Goal: Transaction & Acquisition: Subscribe to service/newsletter

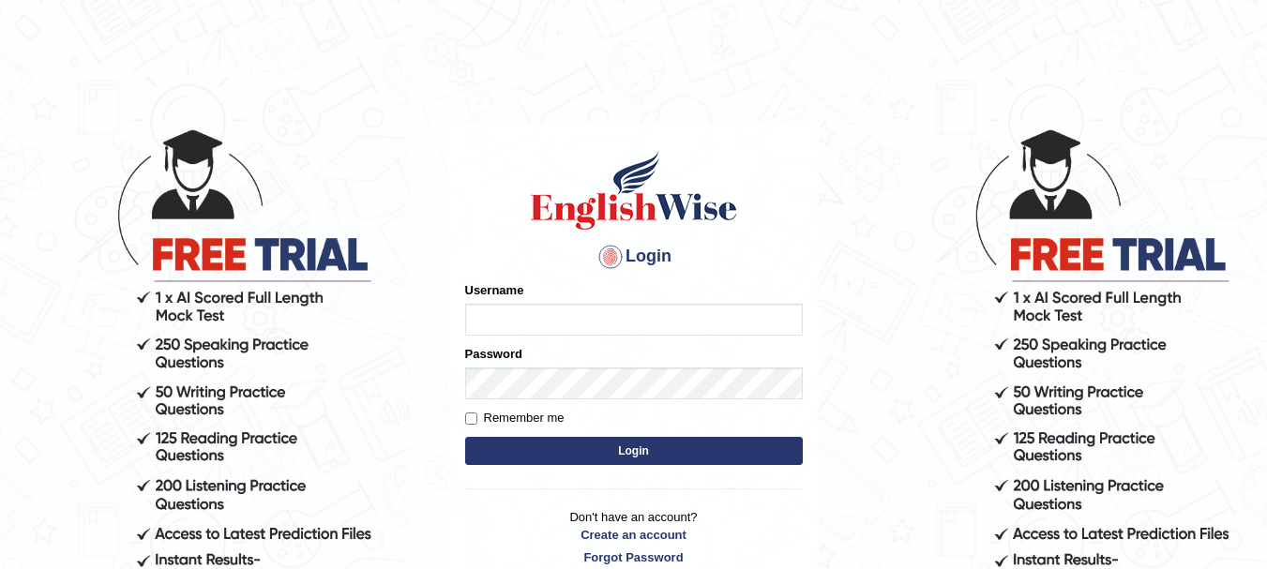
type input "vgopala2"
click at [588, 443] on button "Login" at bounding box center [634, 451] width 338 height 28
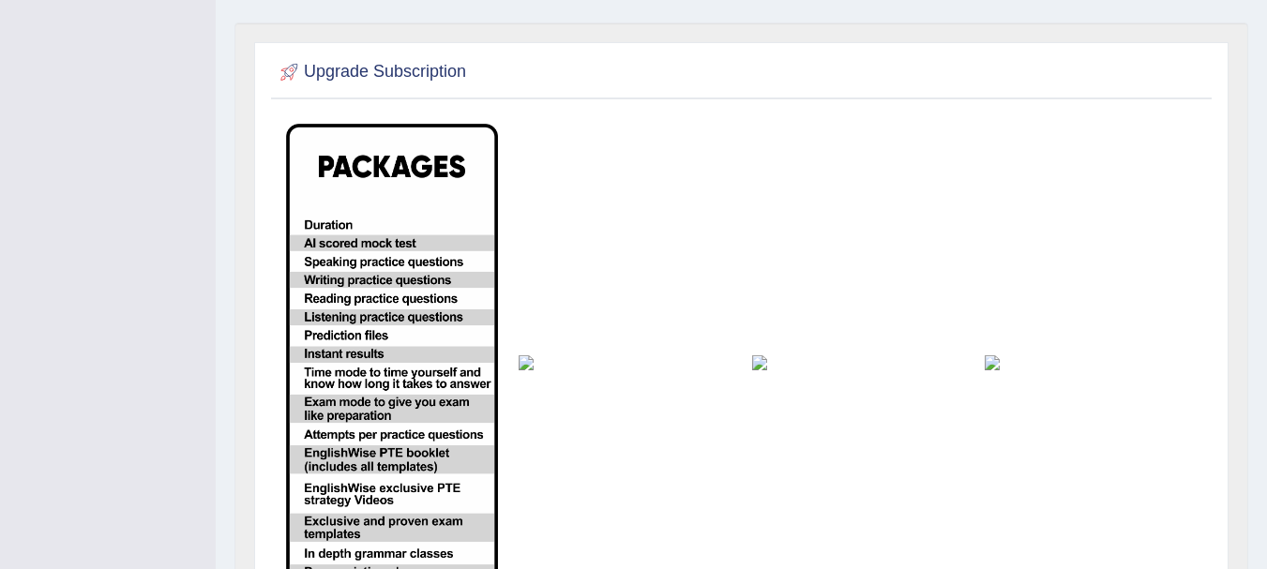
scroll to position [469, 0]
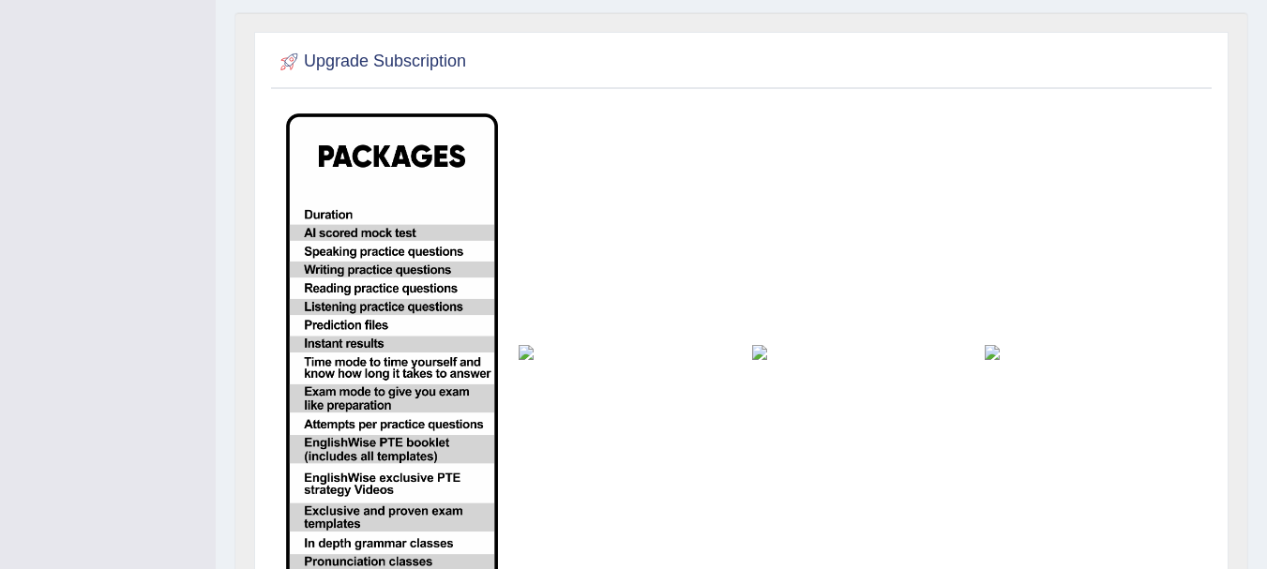
click at [338, 256] on img at bounding box center [392, 353] width 212 height 478
click at [558, 382] on td at bounding box center [624, 352] width 233 height 498
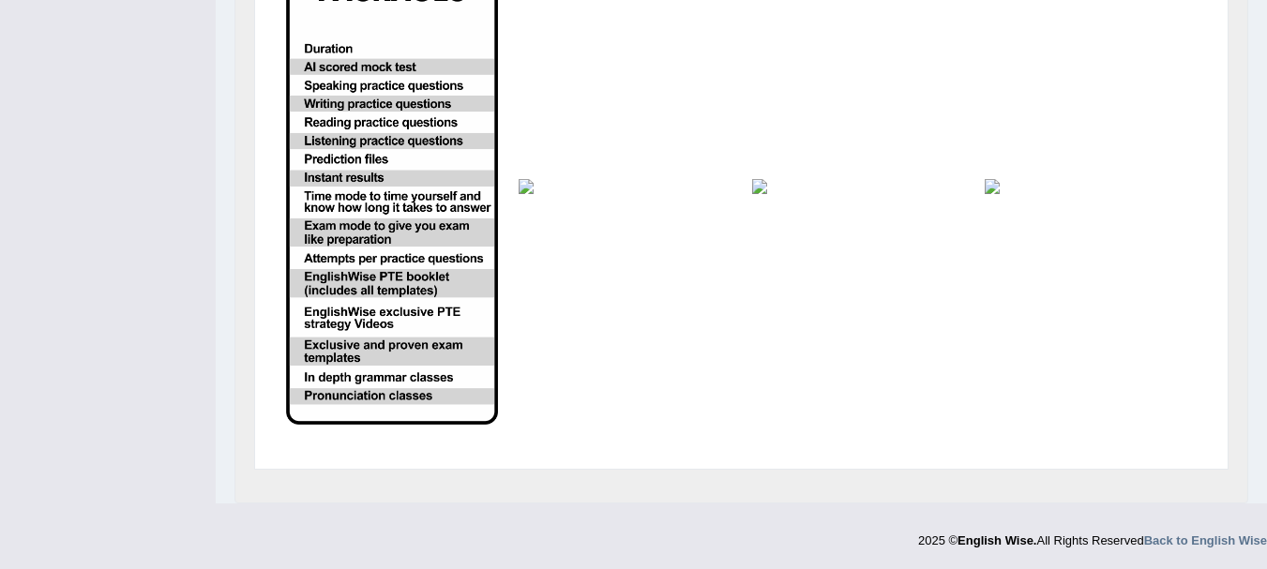
scroll to position [0, 0]
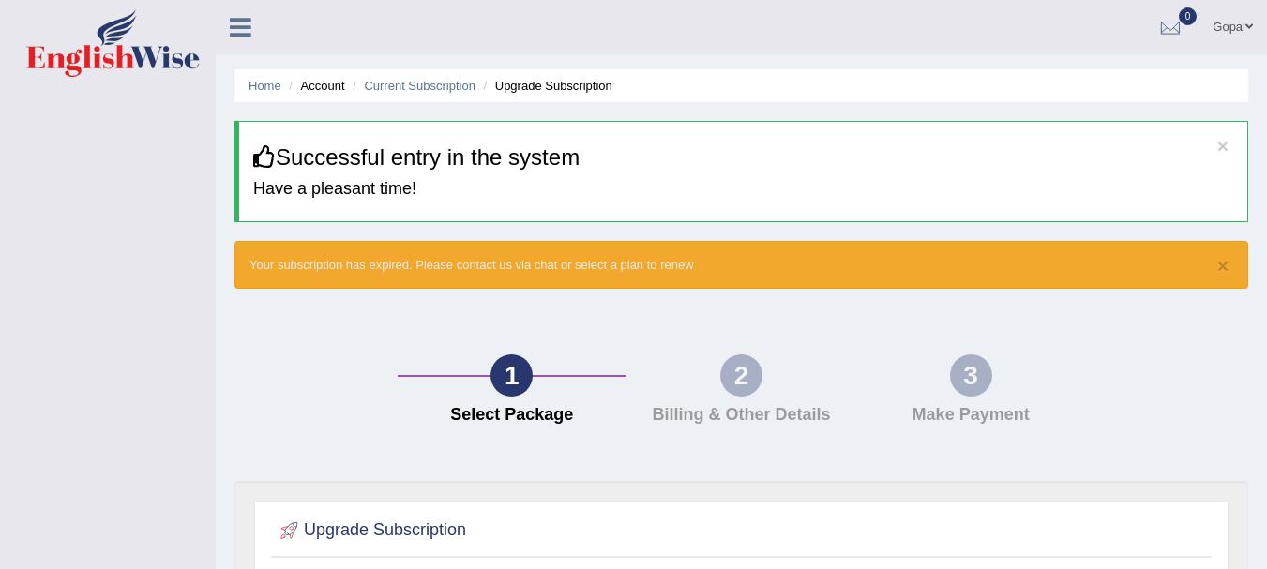
click at [751, 380] on div "2" at bounding box center [742, 376] width 42 height 42
